Goal: Task Accomplishment & Management: Manage account settings

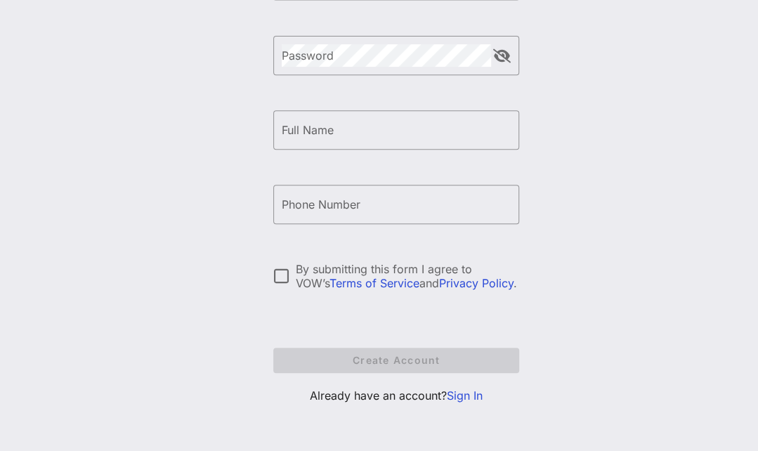
scroll to position [230, 0]
click at [462, 398] on link "Sign In" at bounding box center [465, 395] width 36 height 14
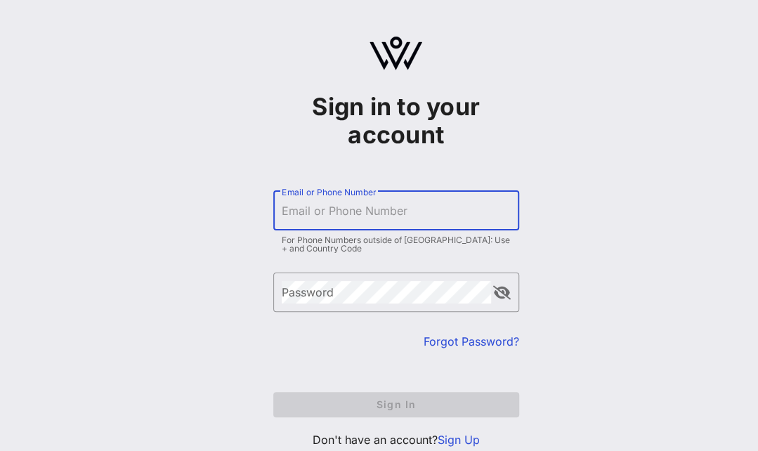
click at [393, 204] on input "Email or Phone Number" at bounding box center [396, 210] width 229 height 22
type input "[EMAIL_ADDRESS][DOMAIN_NAME]"
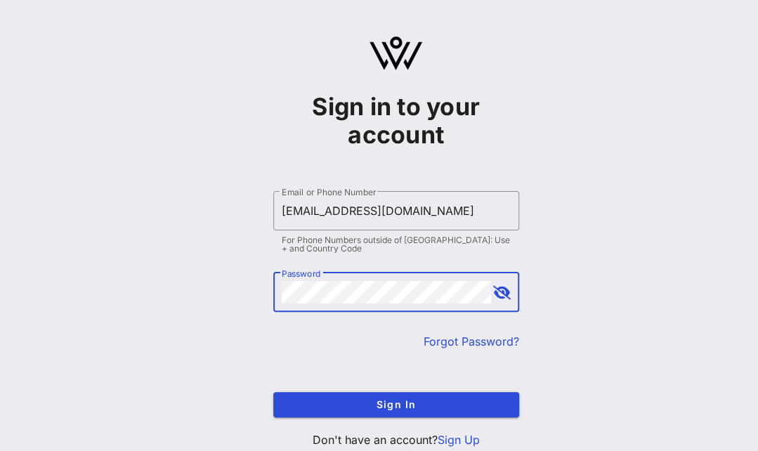
click at [273, 392] on button "Sign In" at bounding box center [396, 404] width 246 height 25
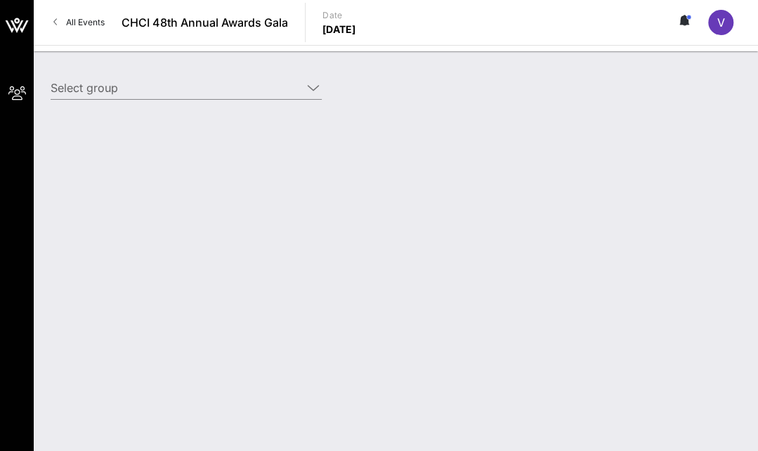
type input "[PERSON_NAME] ([PERSON_NAME]) [[PERSON_NAME], [PERSON_NAME][EMAIL_ADDRESS][DOMA…"
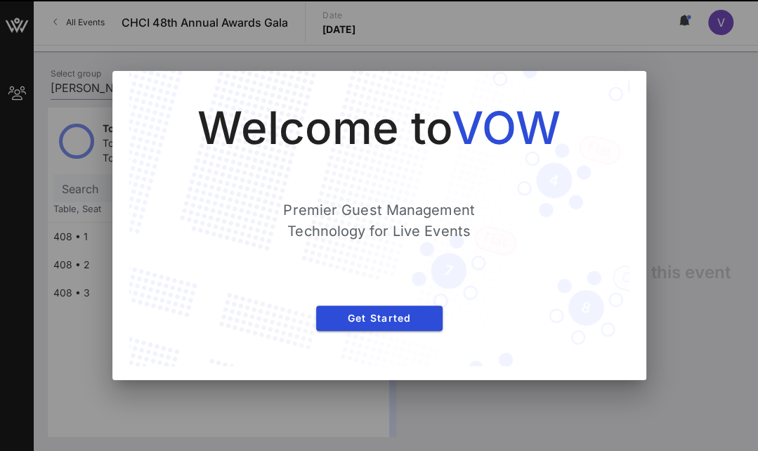
click at [681, 162] on div at bounding box center [379, 225] width 758 height 451
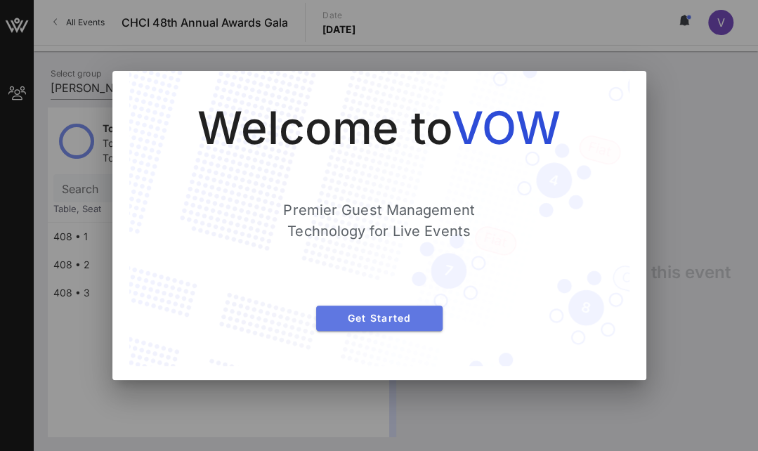
click at [390, 324] on button "Get Started" at bounding box center [379, 317] width 126 height 25
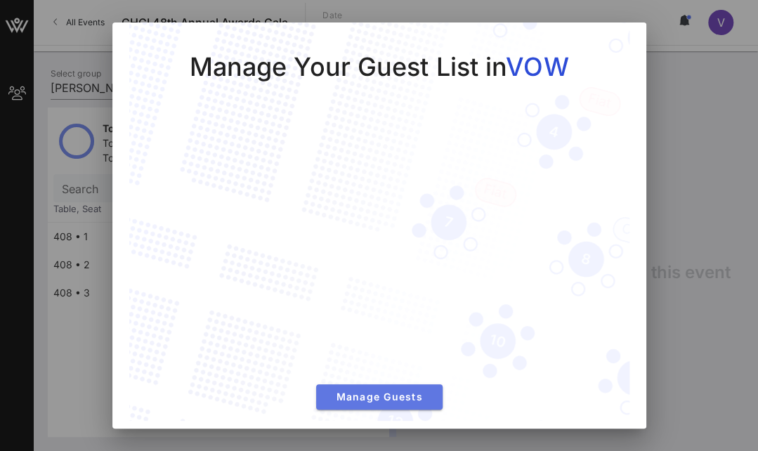
click at [404, 390] on span "Manage Guests" at bounding box center [379, 396] width 104 height 12
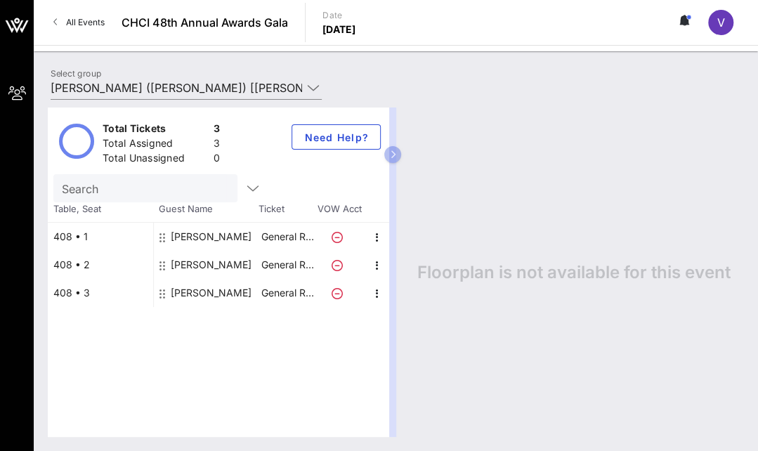
click at [234, 234] on div "[PERSON_NAME]" at bounding box center [211, 237] width 81 height 28
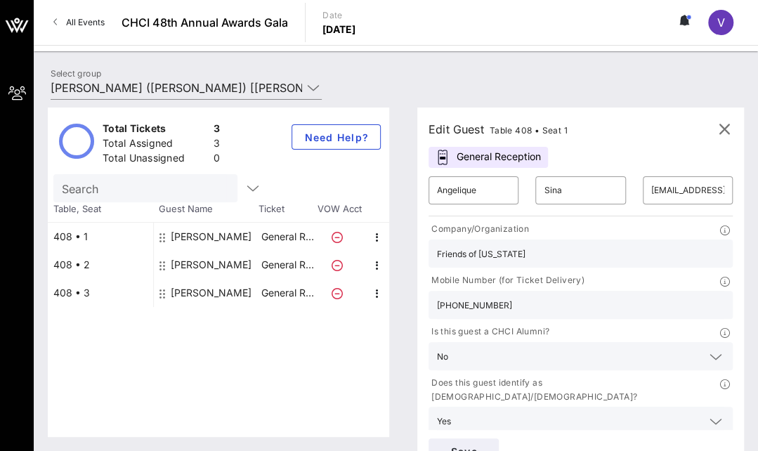
click at [234, 261] on div "[PERSON_NAME]" at bounding box center [211, 265] width 81 height 28
type input "Victoria"
type input "Hamscho"
type input "[EMAIL_ADDRESS][DOMAIN_NAME]"
type input "K&L Gates LLP"
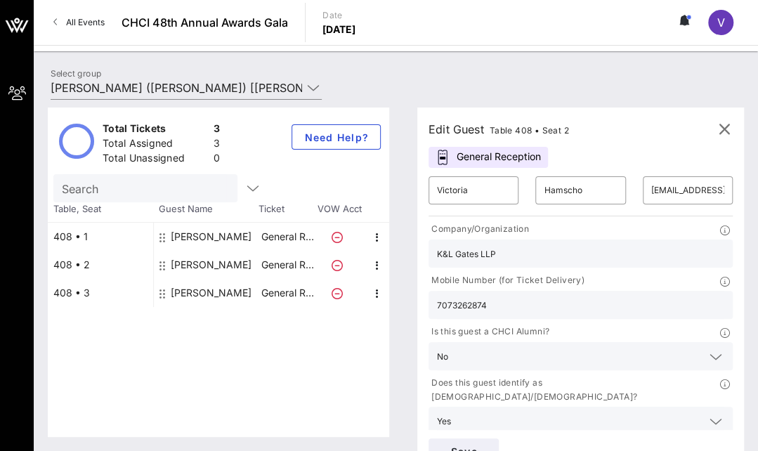
click at [472, 302] on input "7073262874" at bounding box center [580, 305] width 287 height 18
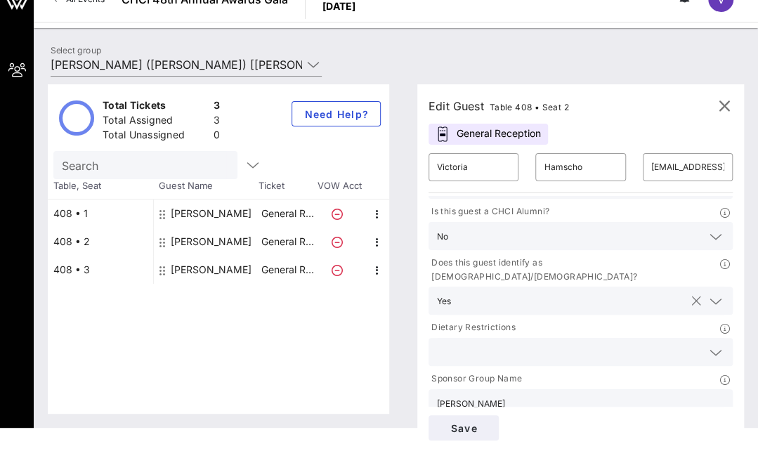
scroll to position [40, 0]
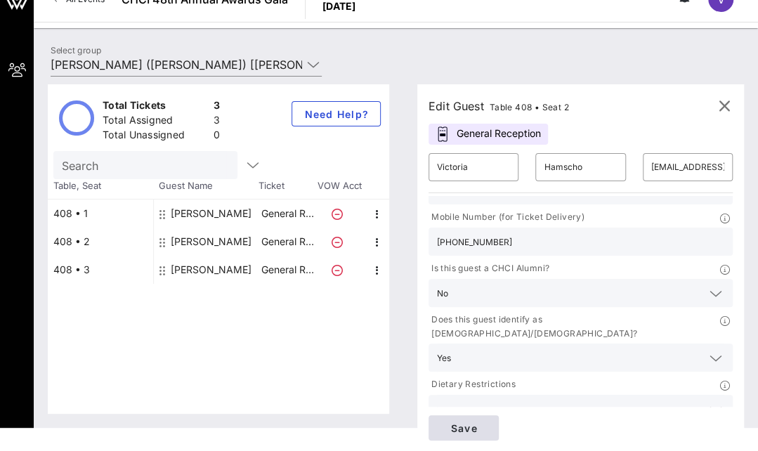
type input "[PHONE_NUMBER]"
click at [475, 423] on span "Save" at bounding box center [464, 428] width 48 height 12
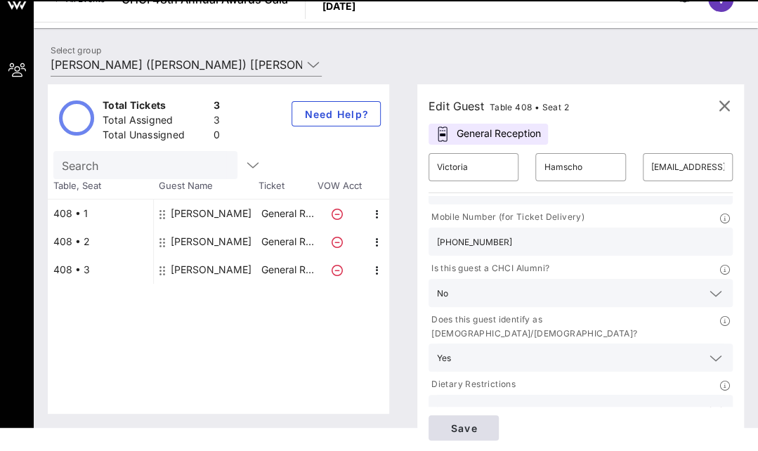
scroll to position [0, 0]
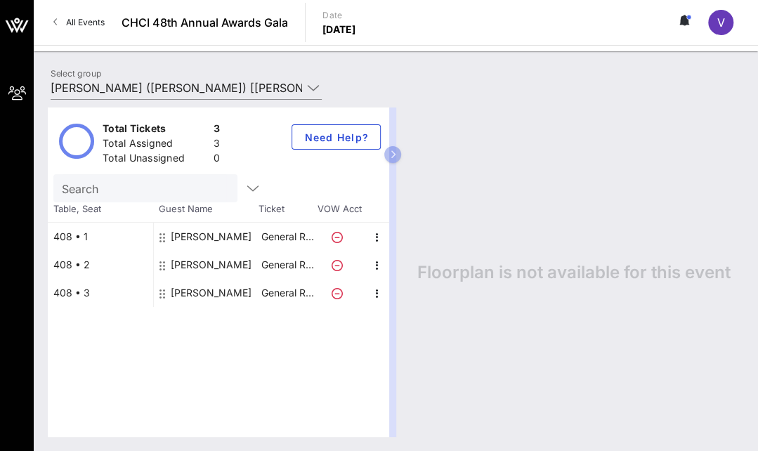
click at [225, 293] on div "[PERSON_NAME]" at bounding box center [211, 293] width 81 height 28
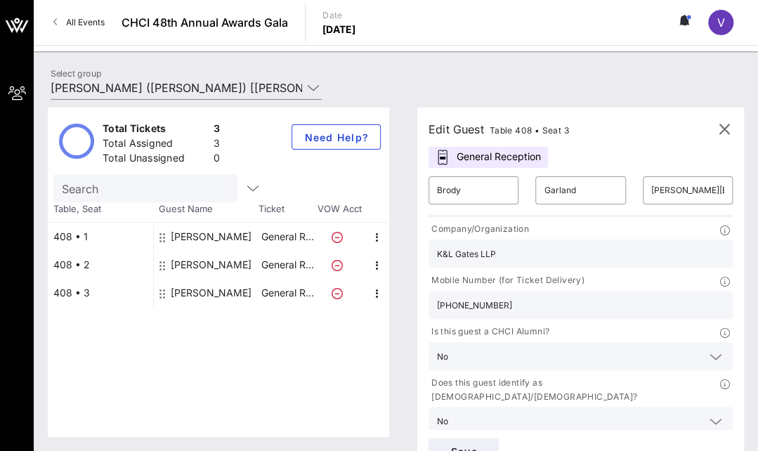
scroll to position [23, 0]
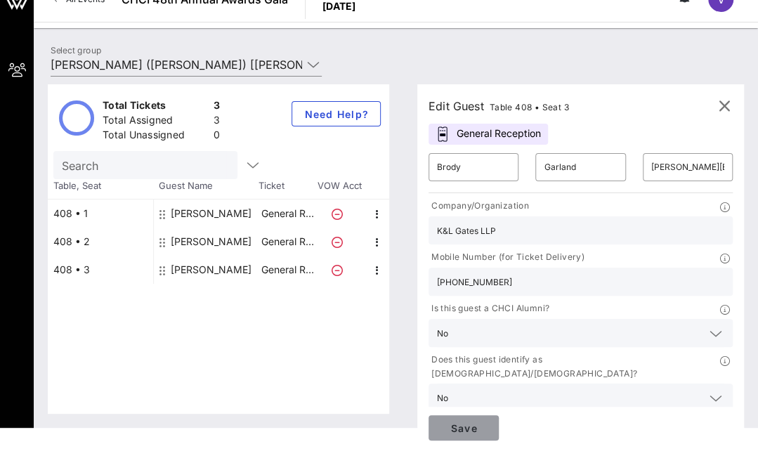
click at [473, 422] on span "Save" at bounding box center [464, 428] width 48 height 12
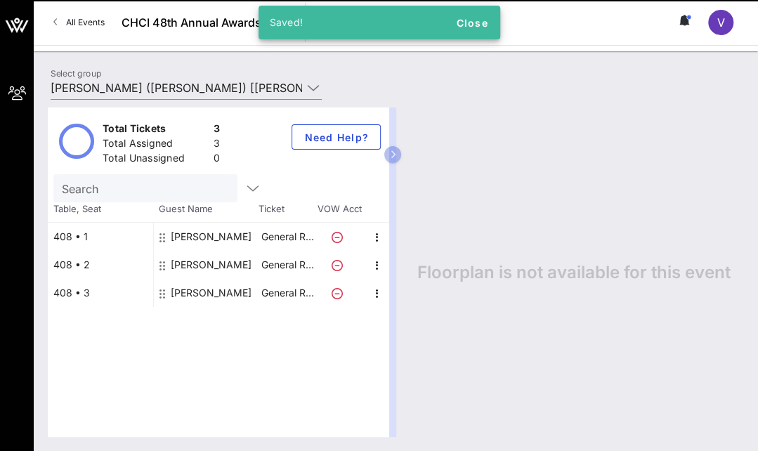
scroll to position [0, 0]
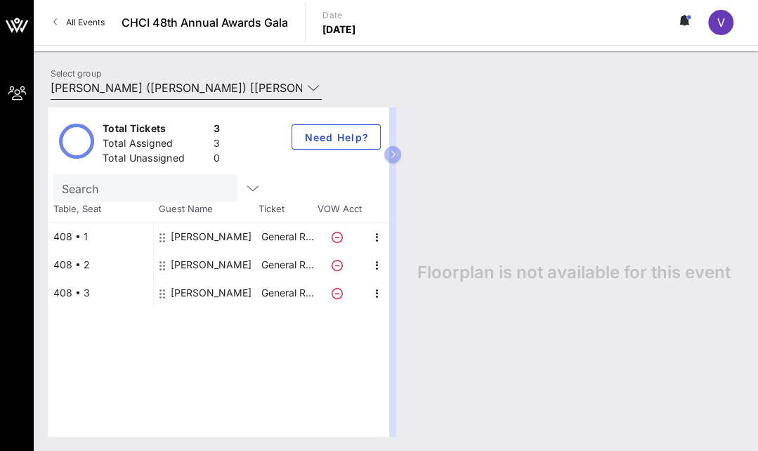
click at [313, 87] on icon at bounding box center [313, 87] width 13 height 17
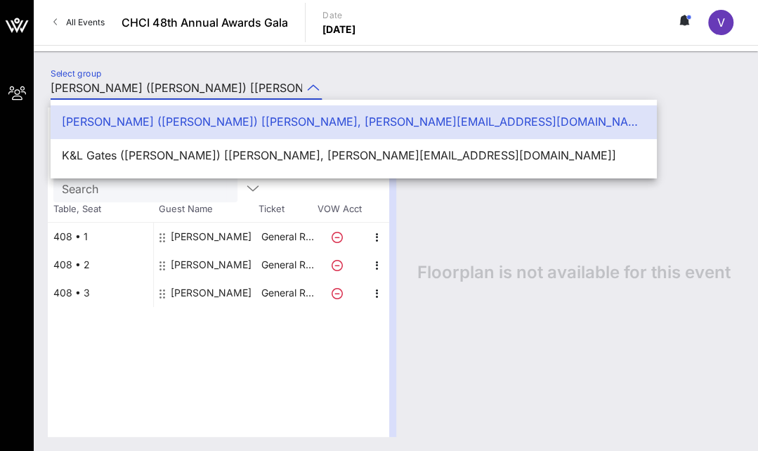
scroll to position [0, 117]
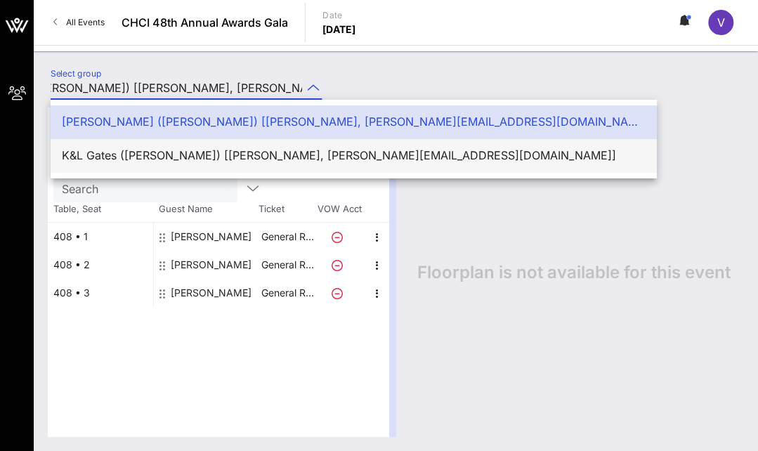
click at [298, 153] on div "K&L Gates ([PERSON_NAME]) [[PERSON_NAME], [PERSON_NAME][EMAIL_ADDRESS][DOMAIN_N…" at bounding box center [354, 155] width 584 height 13
type input "K&L Gates ([PERSON_NAME]) [[PERSON_NAME], [PERSON_NAME][EMAIL_ADDRESS][DOMAIN_N…"
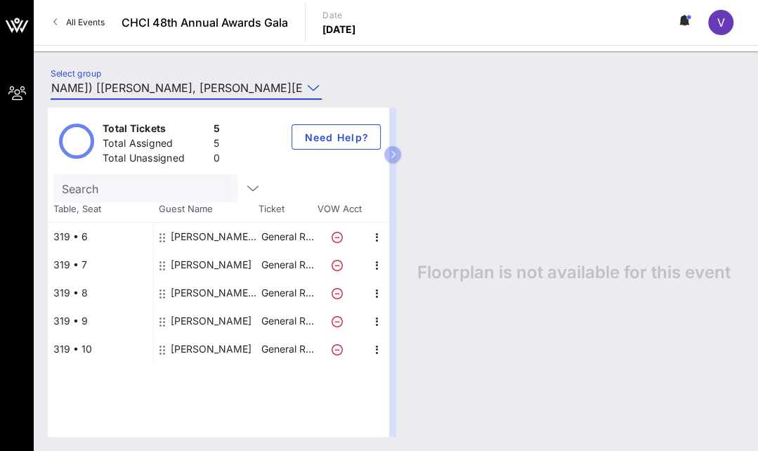
scroll to position [0, 0]
click at [251, 319] on div "[PERSON_NAME]" at bounding box center [211, 321] width 81 height 28
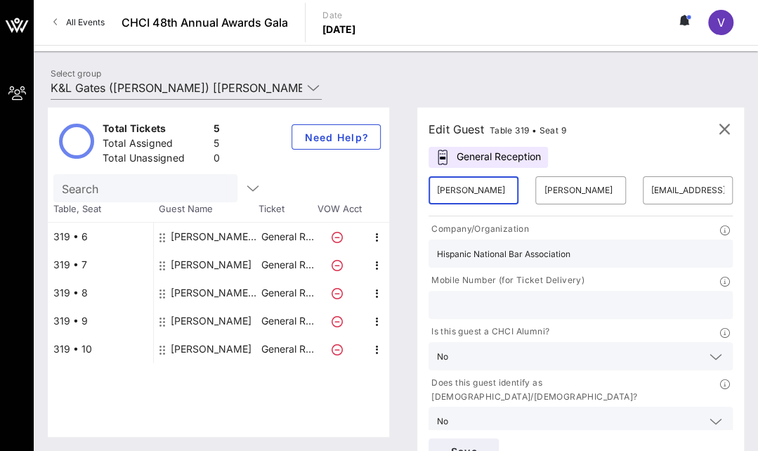
click at [479, 190] on input "[PERSON_NAME]" at bounding box center [473, 190] width 73 height 22
type input "J"
type input "[PERSON_NAME]"
click at [586, 192] on input "[PERSON_NAME]" at bounding box center [580, 190] width 73 height 22
type input "H"
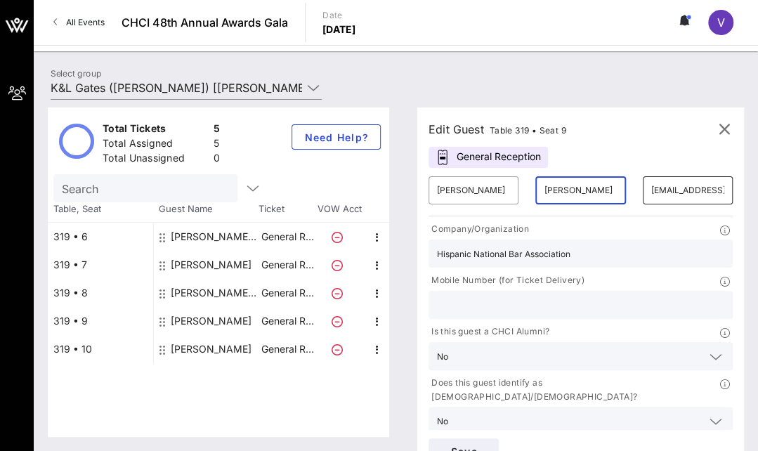
type input "[PERSON_NAME]"
click at [667, 192] on input "[EMAIL_ADDRESS][DOMAIN_NAME]" at bounding box center [687, 190] width 73 height 22
drag, startPoint x: 650, startPoint y: 190, endPoint x: 814, endPoint y: 187, distance: 164.3
click at [757, 187] on html "My Groups CHCI 48th Annual Awards Gala All Events CHCI 48th Annual Awards Gala …" at bounding box center [379, 225] width 758 height 451
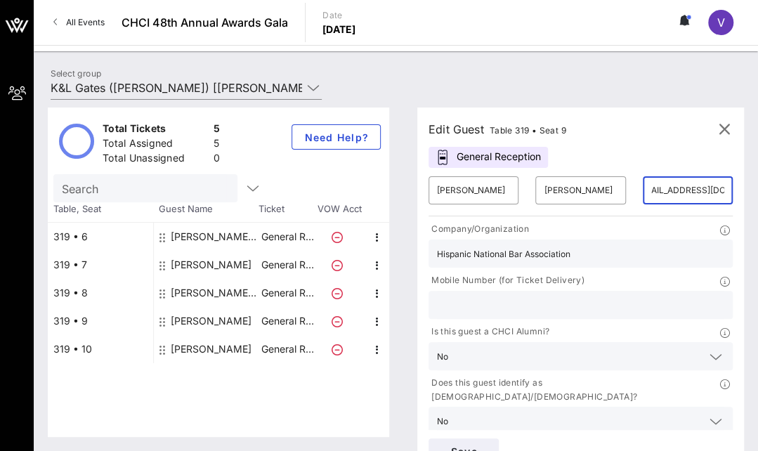
drag, startPoint x: 657, startPoint y: 189, endPoint x: 802, endPoint y: 195, distance: 144.8
click at [757, 195] on html "My Groups CHCI 48th Annual Awards Gala All Events CHCI 48th Annual Awards Gala …" at bounding box center [379, 225] width 758 height 451
type input "j"
paste input "[PERSON_NAME][EMAIL_ADDRESS][PERSON_NAME][DOMAIN_NAME]"
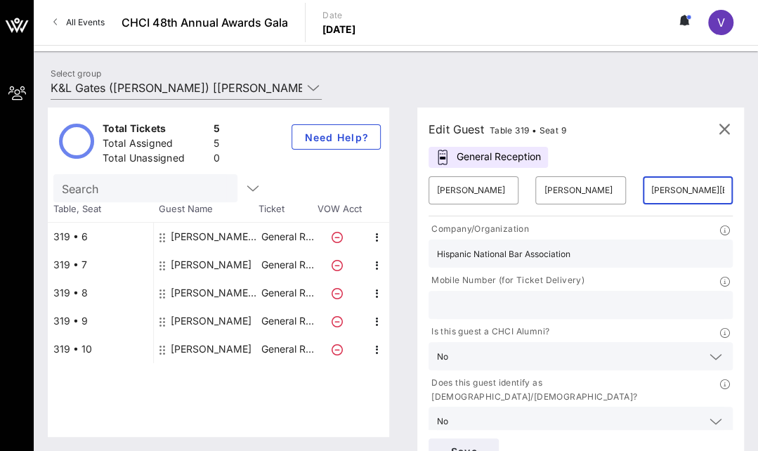
type input "[PERSON_NAME][EMAIL_ADDRESS][PERSON_NAME][DOMAIN_NAME]"
drag, startPoint x: 574, startPoint y: 254, endPoint x: 396, endPoint y: 238, distance: 178.3
click at [396, 238] on div "Total Tickets 5 Total Assigned 5 Total Unassigned 0 Need Help? Search Table, Se…" at bounding box center [396, 271] width 696 height 329
type input "K&L Gates LLP"
click at [522, 299] on input "text" at bounding box center [580, 305] width 287 height 18
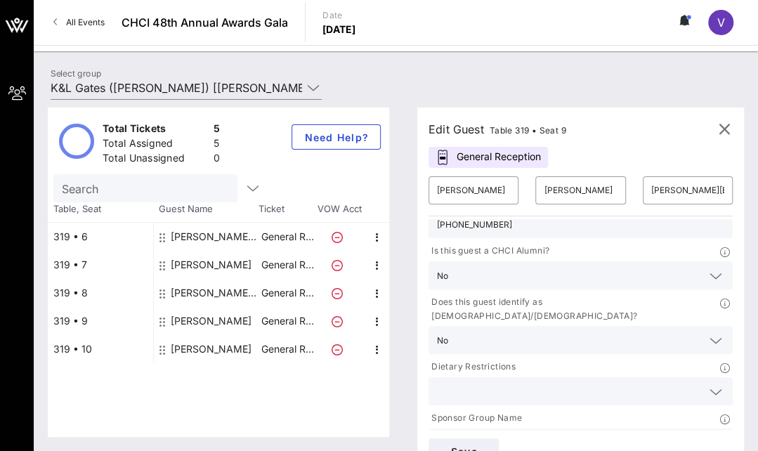
scroll to position [97, 0]
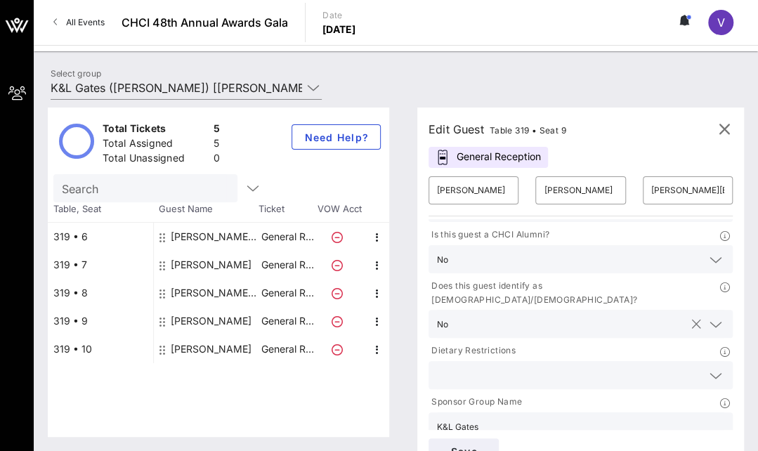
type input "[PHONE_NUMBER]"
click at [709, 316] on icon at bounding box center [715, 324] width 13 height 17
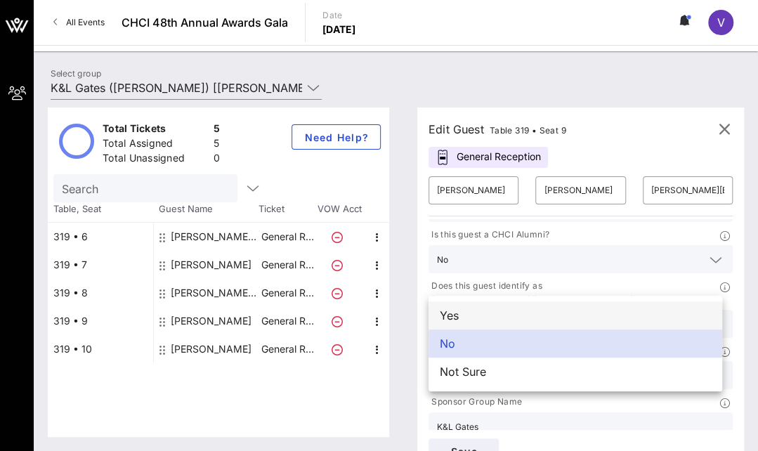
click at [455, 308] on div "Yes" at bounding box center [575, 315] width 294 height 28
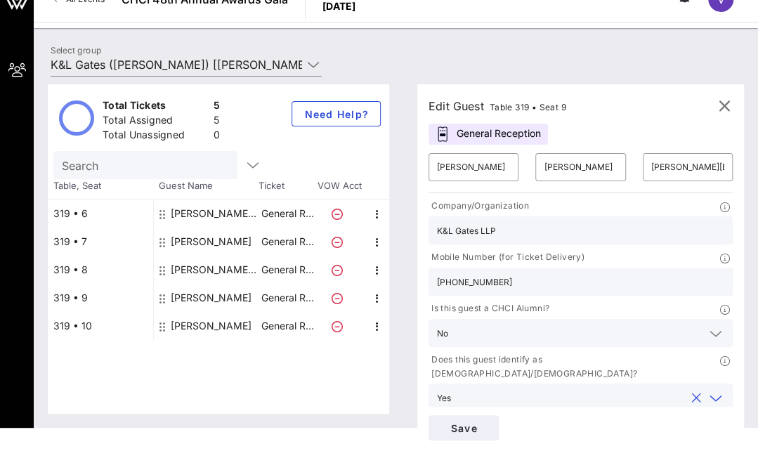
scroll to position [1, 0]
click at [499, 226] on input "K&L Gates LLP" at bounding box center [580, 230] width 287 height 18
type input "K&L Gates"
drag, startPoint x: 561, startPoint y: 195, endPoint x: 461, endPoint y: 423, distance: 249.1
click at [461, 423] on span "Save" at bounding box center [464, 428] width 48 height 12
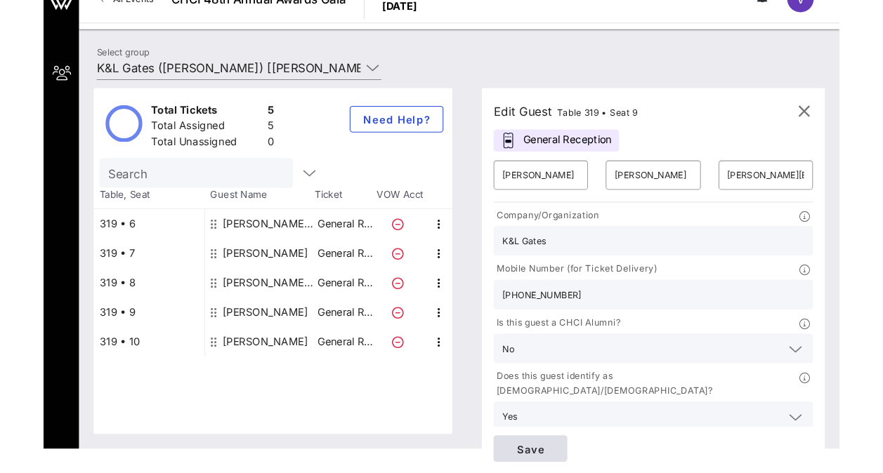
scroll to position [0, 0]
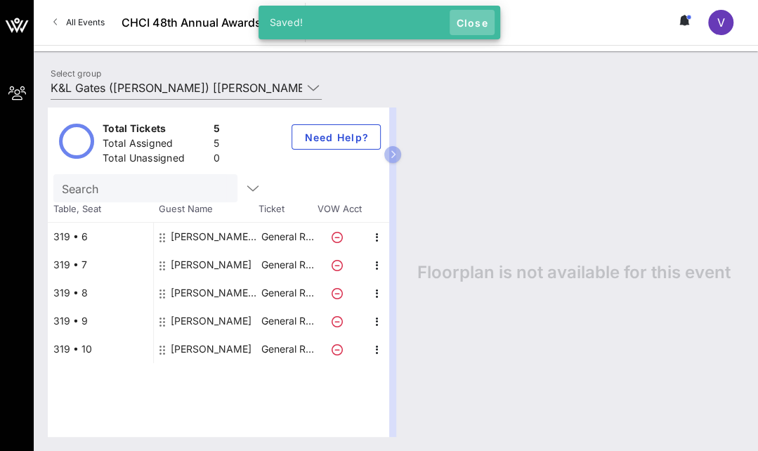
click at [470, 19] on span "Close" at bounding box center [472, 23] width 34 height 12
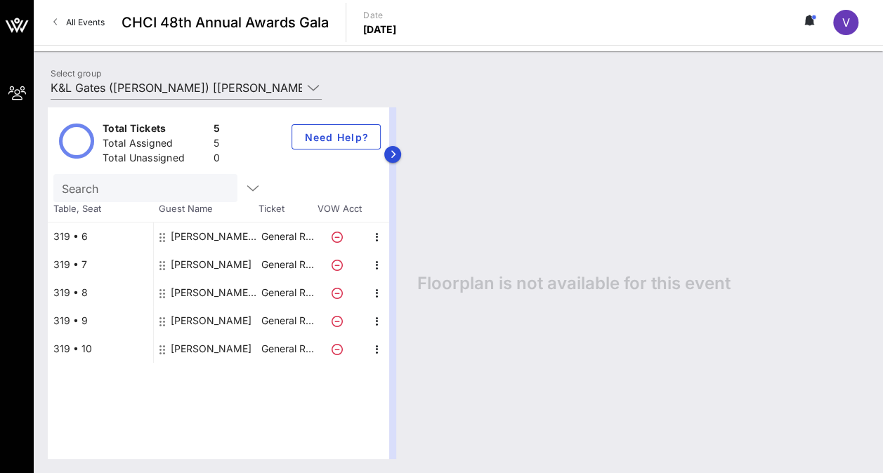
click at [389, 184] on div at bounding box center [392, 283] width 7 height 352
click at [314, 91] on icon at bounding box center [313, 87] width 13 height 17
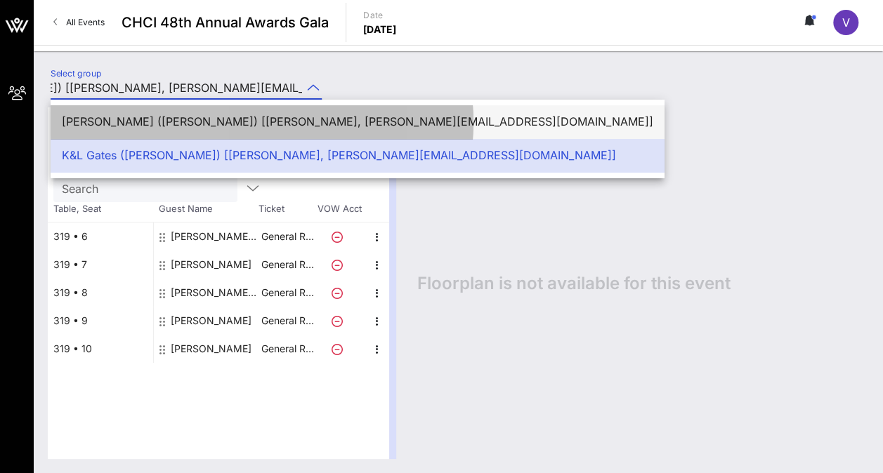
click at [282, 116] on div "[PERSON_NAME] ([PERSON_NAME]) [[PERSON_NAME], [PERSON_NAME][EMAIL_ADDRESS][DOMA…" at bounding box center [357, 121] width 591 height 13
type input "[PERSON_NAME] ([PERSON_NAME]) [[PERSON_NAME], [PERSON_NAME][EMAIL_ADDRESS][DOMA…"
